Goal: Task Accomplishment & Management: Manage account settings

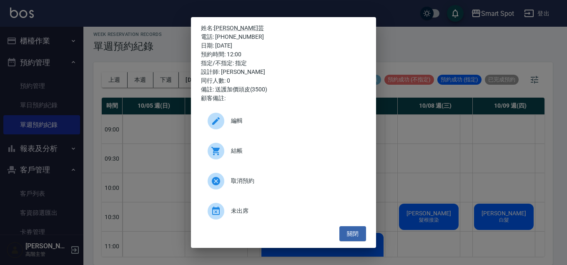
scroll to position [162, 283]
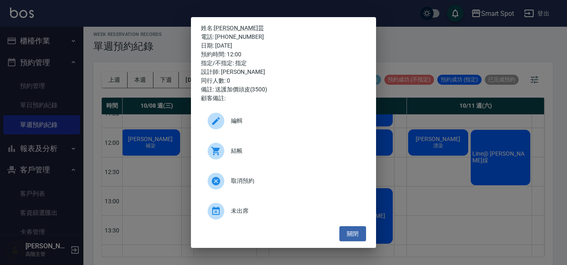
click at [214, 124] on icon at bounding box center [216, 121] width 8 height 8
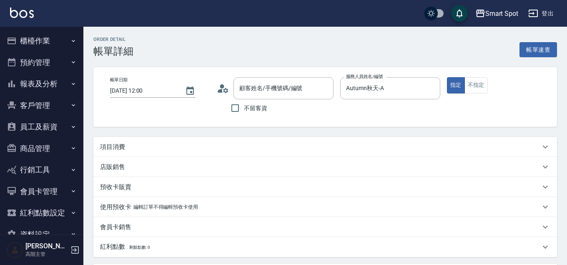
type input "Autumn秋天-A"
type input "送護加價頭皮(3500)"
click at [187, 92] on icon "Choose date, selected date is 2025-10-10" at bounding box center [190, 91] width 10 height 10
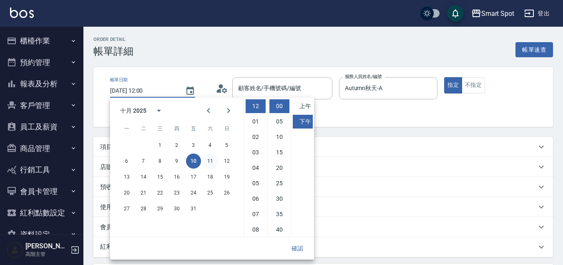
click at [209, 162] on button "11" at bounding box center [210, 161] width 15 height 15
type input "[DATE] 12:00"
type input "[PERSON_NAME]芸 /0909901150/null"
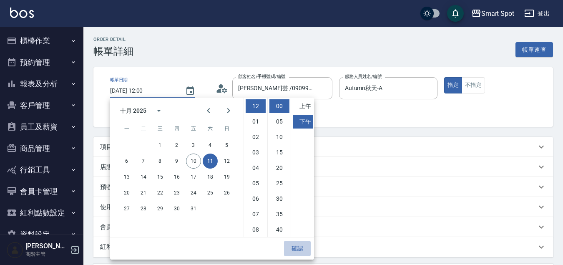
click at [298, 250] on button "確認" at bounding box center [297, 248] width 27 height 15
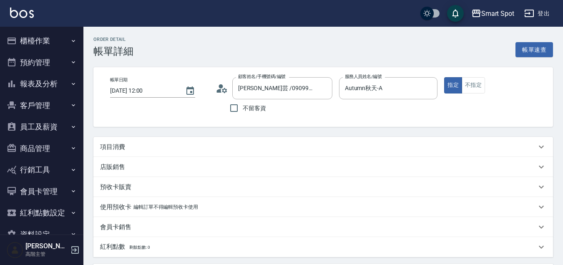
scroll to position [158, 0]
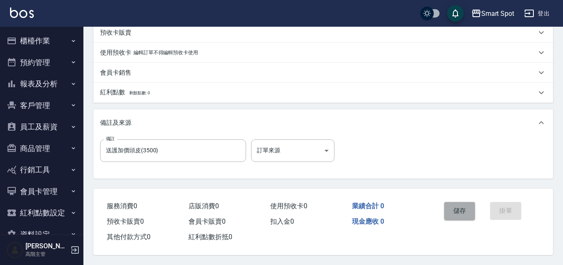
click at [456, 209] on button "儲存" at bounding box center [459, 211] width 31 height 18
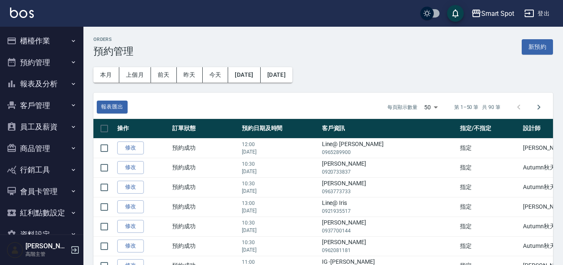
click at [59, 65] on button "預約管理" at bounding box center [41, 63] width 77 height 22
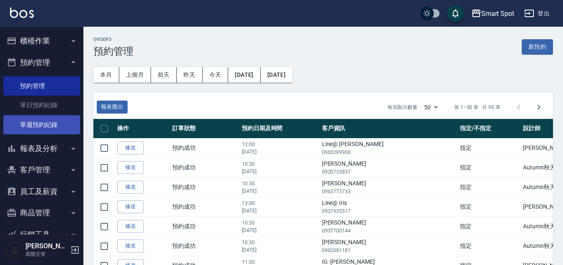
click at [59, 129] on link "單週預約紀錄" at bounding box center [41, 124] width 77 height 19
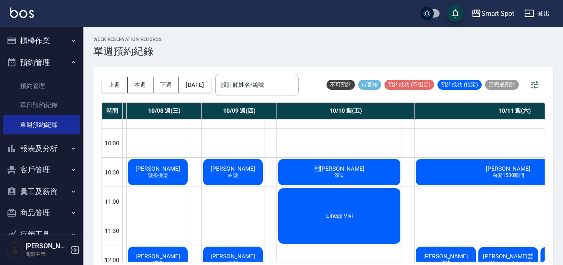
scroll to position [0, 271]
